Goal: Transaction & Acquisition: Book appointment/travel/reservation

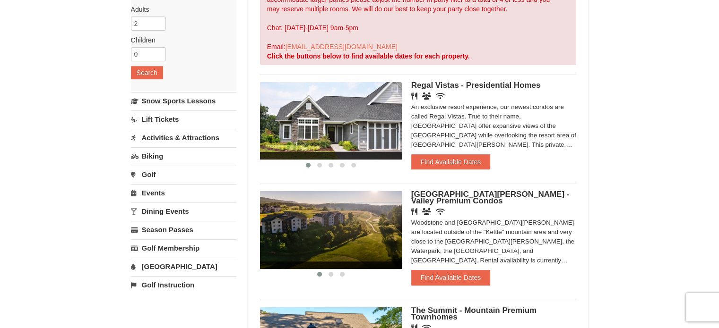
scroll to position [146, 0]
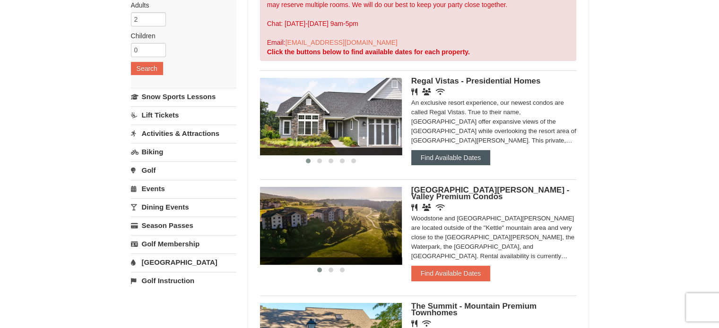
click at [467, 157] on button "Find Available Dates" at bounding box center [450, 157] width 79 height 15
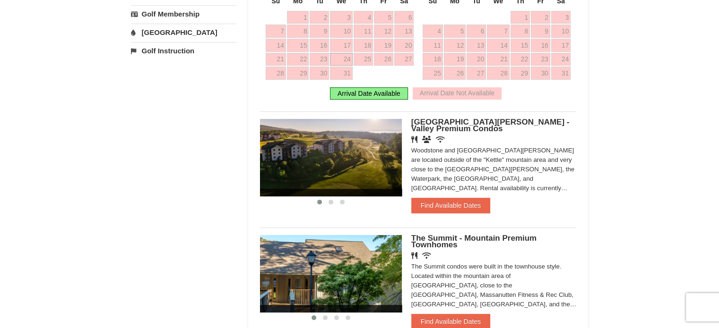
scroll to position [379, 0]
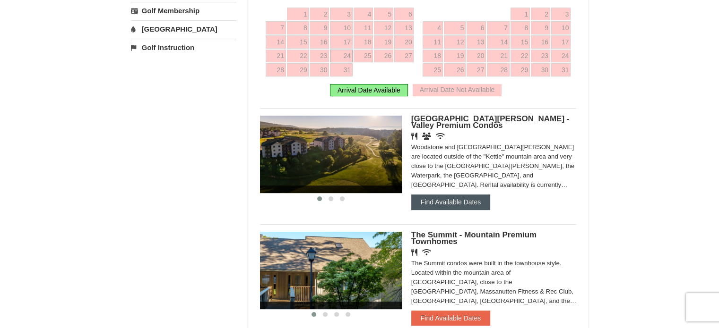
click at [470, 195] on button "Find Available Dates" at bounding box center [450, 202] width 79 height 15
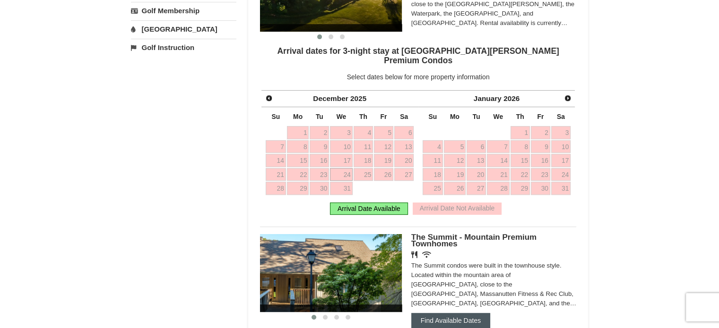
click at [451, 313] on button "Find Available Dates" at bounding box center [450, 320] width 79 height 15
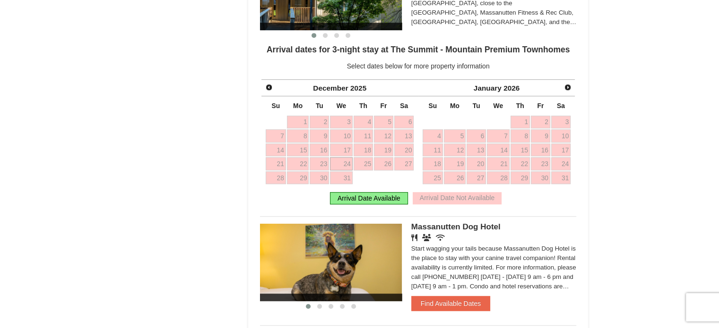
scroll to position [597, 0]
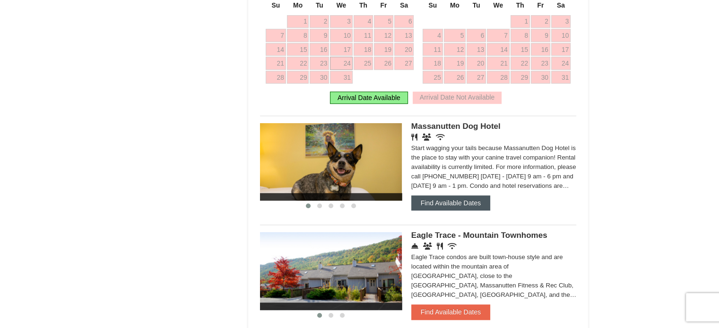
click at [439, 203] on button "Find Available Dates" at bounding box center [450, 203] width 79 height 15
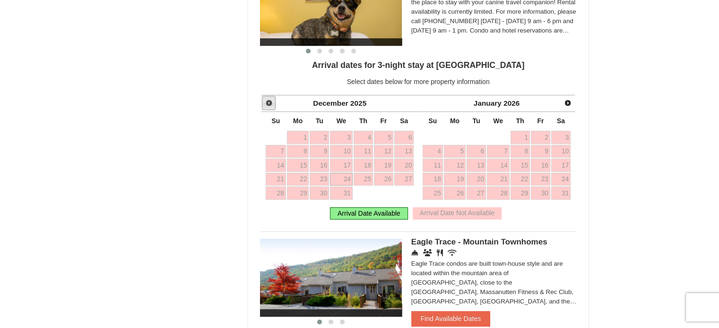
click at [270, 106] on span "Prev" at bounding box center [269, 103] width 8 height 8
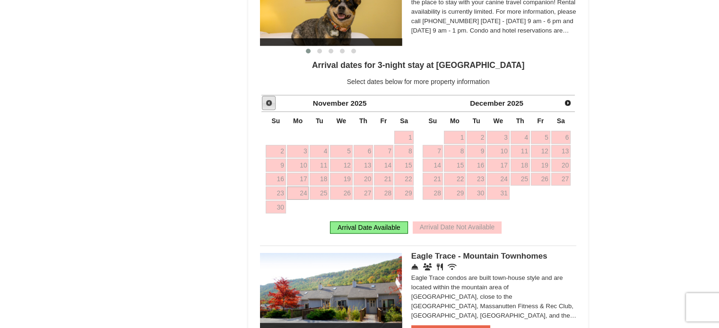
click at [270, 106] on span "Prev" at bounding box center [269, 103] width 8 height 8
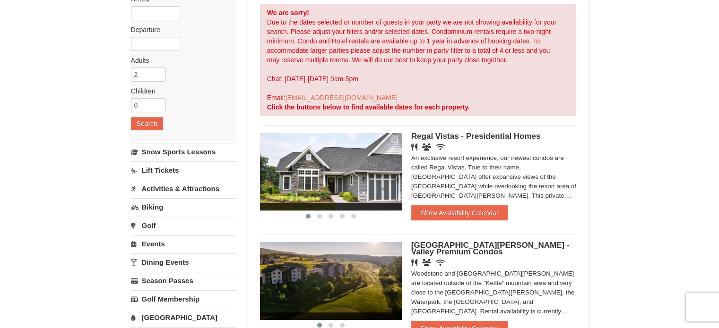
scroll to position [0, 0]
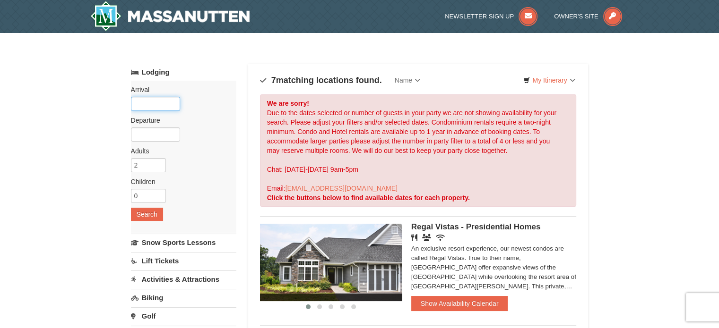
click at [143, 105] on input "text" at bounding box center [155, 104] width 49 height 14
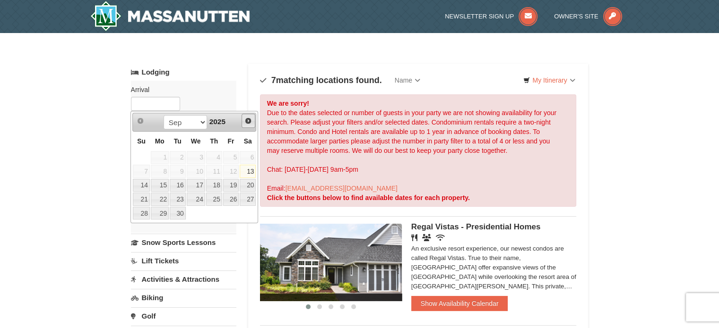
click at [249, 120] on span "Next" at bounding box center [248, 121] width 8 height 8
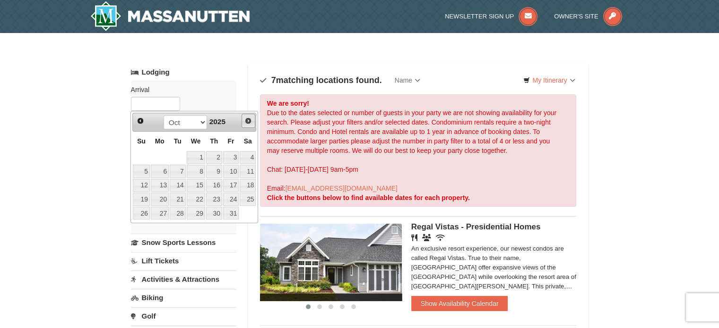
click at [249, 120] on span "Next" at bounding box center [248, 121] width 8 height 8
click at [197, 197] on link "24" at bounding box center [196, 199] width 18 height 13
type input "[DATE]"
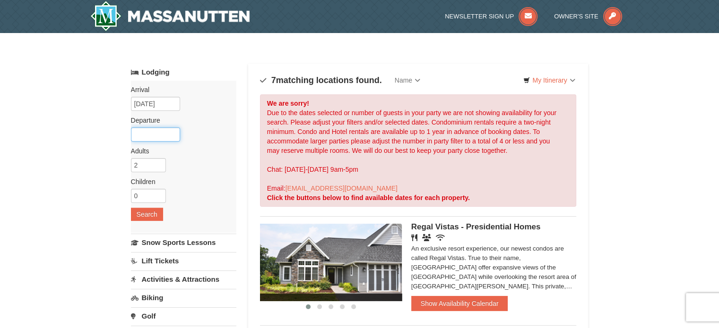
click at [149, 130] on input "text" at bounding box center [155, 135] width 49 height 14
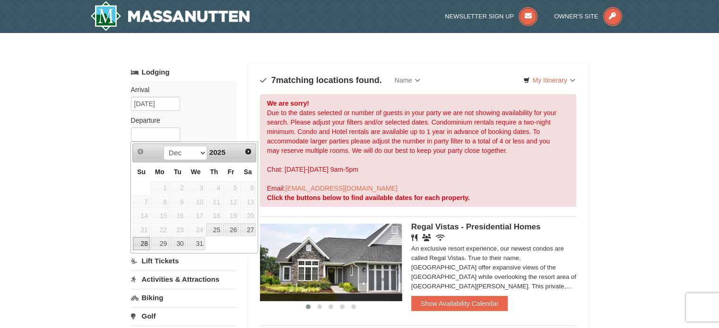
click at [142, 245] on link "28" at bounding box center [141, 243] width 17 height 13
type input "[DATE]"
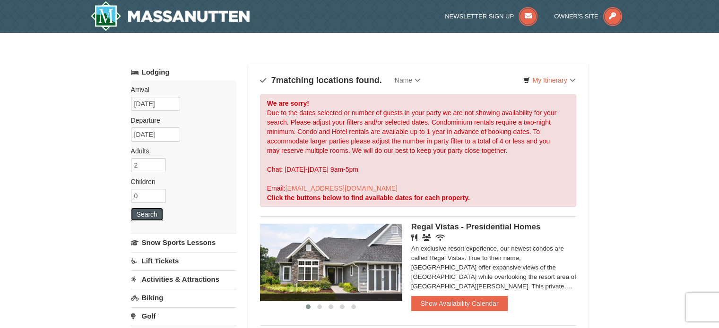
click at [144, 215] on button "Search" at bounding box center [147, 214] width 32 height 13
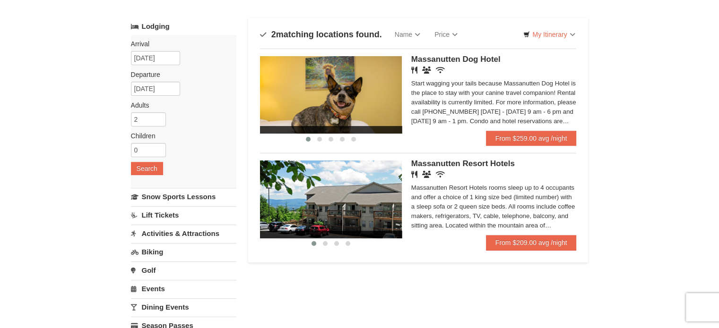
drag, startPoint x: 722, startPoint y: 100, endPoint x: 714, endPoint y: 118, distance: 19.5
drag, startPoint x: 104, startPoint y: 119, endPoint x: 89, endPoint y: 121, distance: 15.3
click at [89, 121] on div "× Categories Map List Filter My Itinerary Questions? [PHONE_NUMBER] Lodging Arr…" at bounding box center [359, 257] width 719 height 538
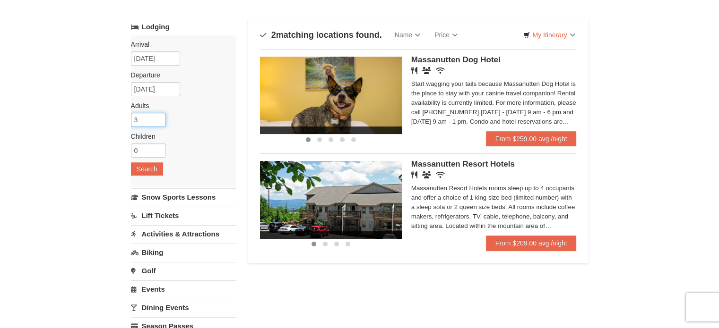
click at [159, 115] on input "3" at bounding box center [148, 120] width 35 height 14
type input "4"
click at [159, 115] on input "4" at bounding box center [148, 120] width 35 height 14
click at [146, 166] on button "Search" at bounding box center [147, 169] width 32 height 13
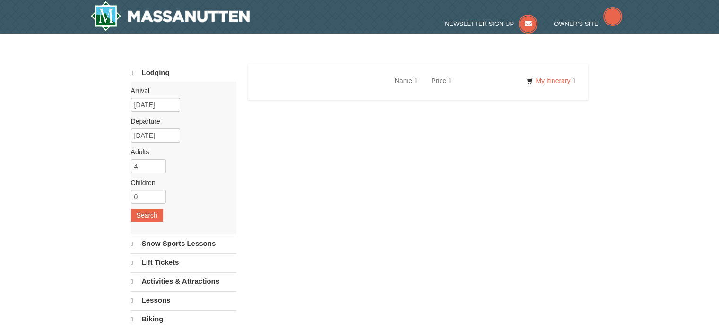
select select "9"
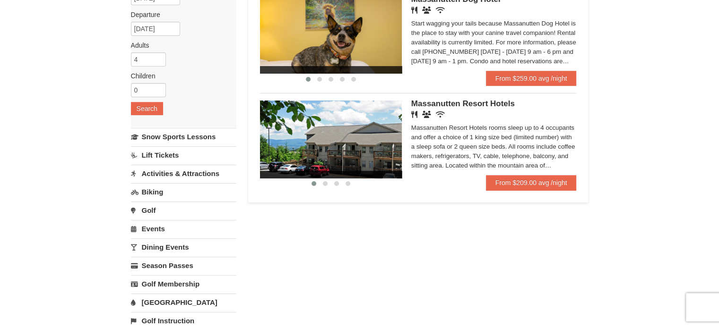
scroll to position [104, 0]
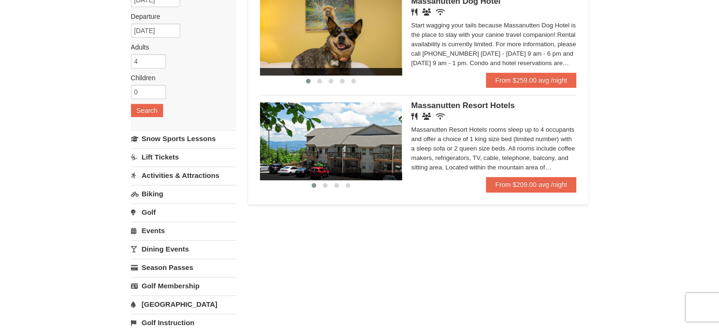
drag, startPoint x: 725, startPoint y: 72, endPoint x: 722, endPoint y: 113, distance: 40.7
click at [718, 113] on html "Browser Not Supported We notice you are using a browser which will not provide …" at bounding box center [359, 299] width 719 height 807
click at [479, 104] on span "Massanutten Resort Hotels" at bounding box center [462, 105] width 103 height 9
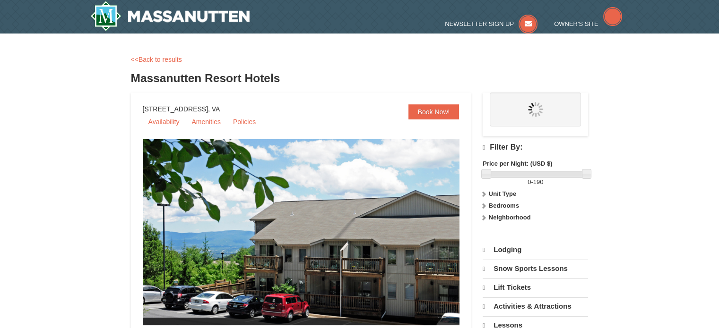
select select "9"
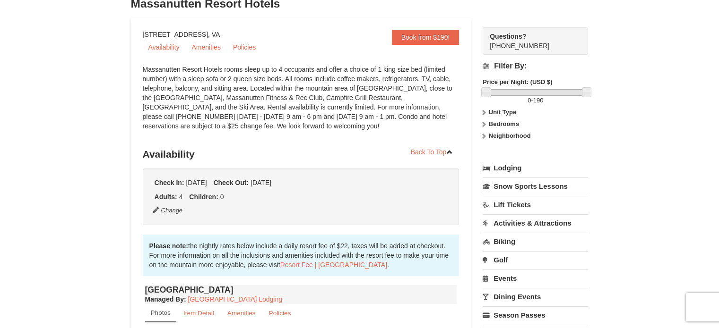
scroll to position [28, 0]
